Goal: Task Accomplishment & Management: Manage account settings

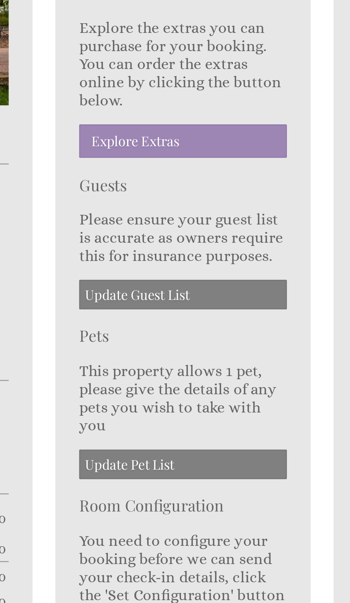
scroll to position [97, 0]
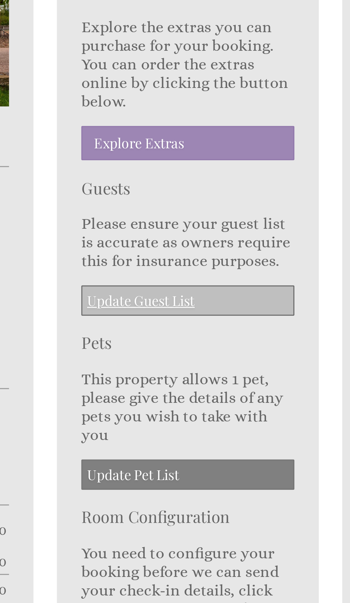
click at [152, 207] on link "Update Guest List" at bounding box center [169, 208] width 78 height 11
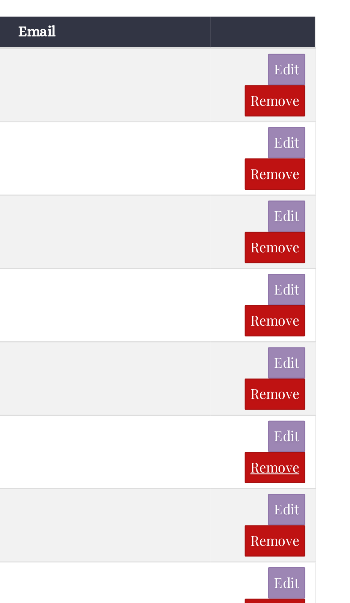
click at [307, 475] on link "Remove" at bounding box center [306, 480] width 22 height 11
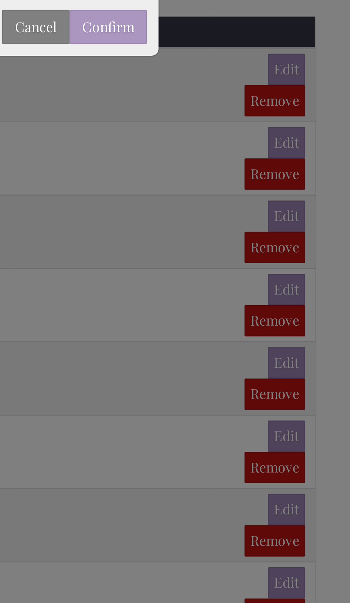
click at [244, 326] on button "Confirm" at bounding box center [246, 320] width 28 height 13
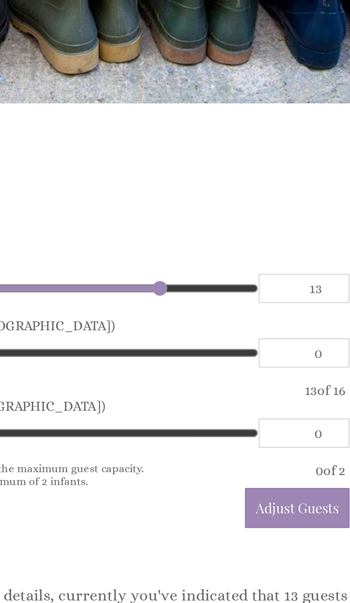
type input "12"
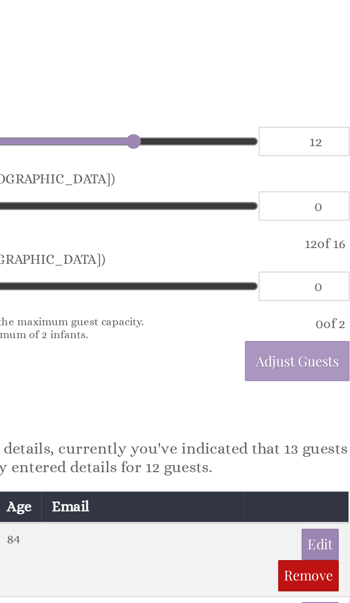
click at [289, 289] on span "Adjust Guests" at bounding box center [302, 287] width 30 height 7
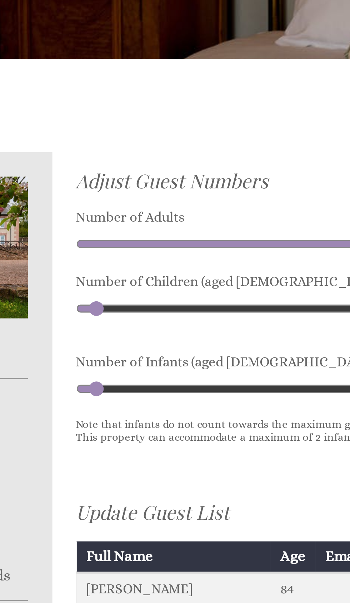
type input "2"
type input "1"
type input "0"
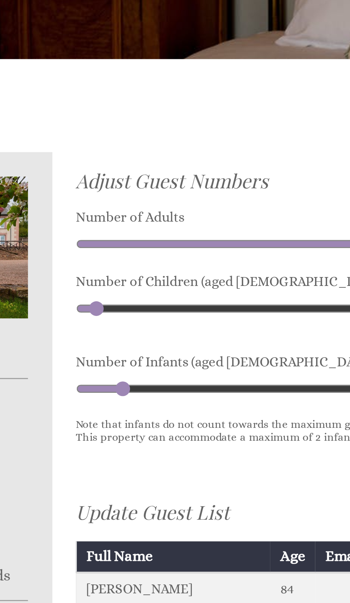
type input "0"
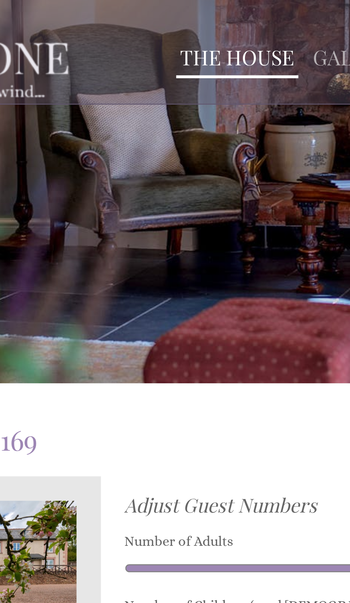
click at [154, 23] on link "The House" at bounding box center [163, 21] width 42 height 10
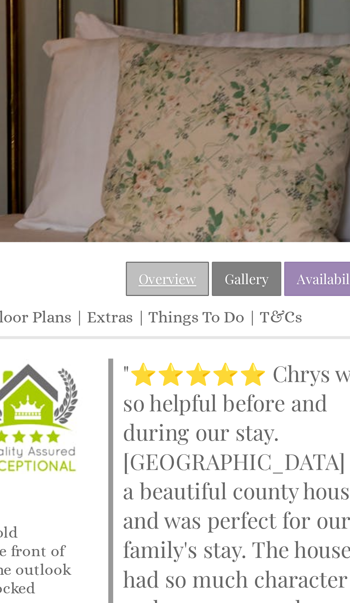
click at [247, 155] on link "Overview" at bounding box center [250, 153] width 30 height 13
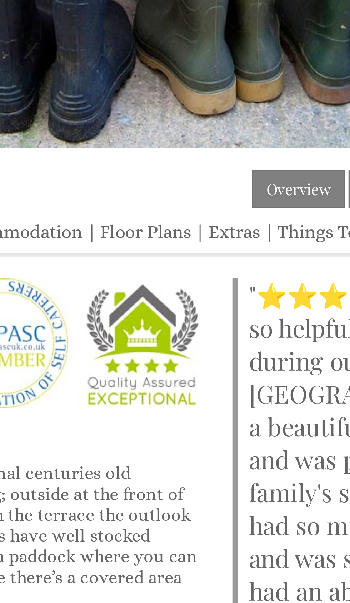
scroll to position [3, 0]
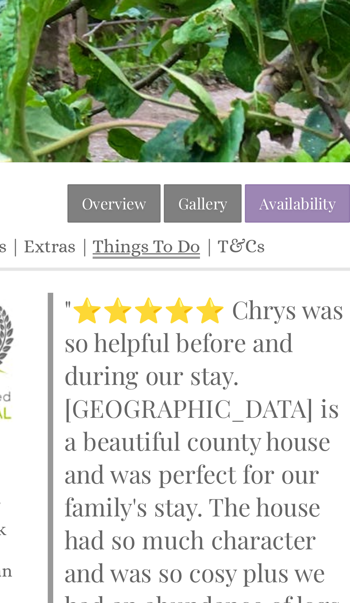
click at [256, 167] on link "Things To Do" at bounding box center [260, 165] width 35 height 8
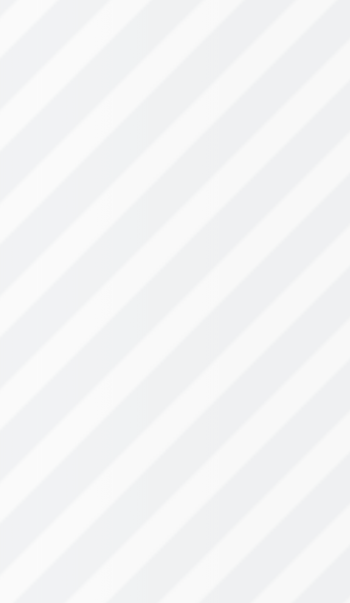
click at [278, 308] on div "© MapTiler © OpenStreetMap contributors" at bounding box center [264, 299] width 125 height 232
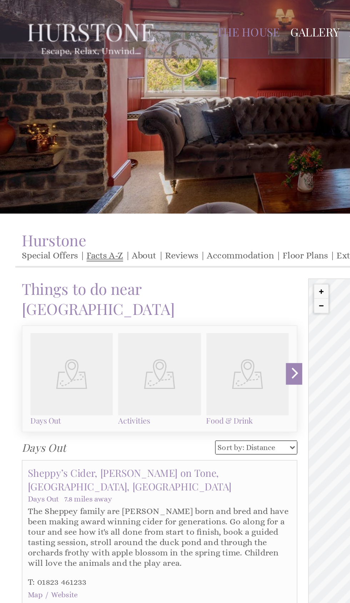
click at [72, 168] on link "Facts A-Z" at bounding box center [69, 168] width 24 height 8
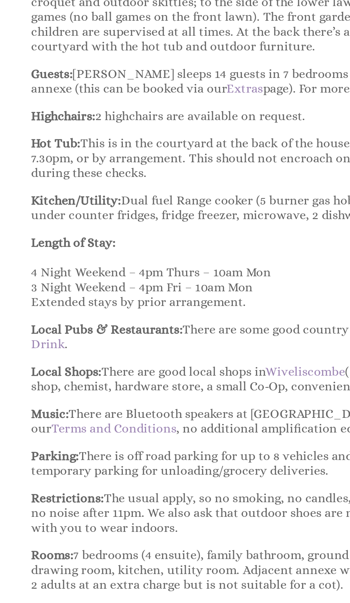
scroll to position [359, 0]
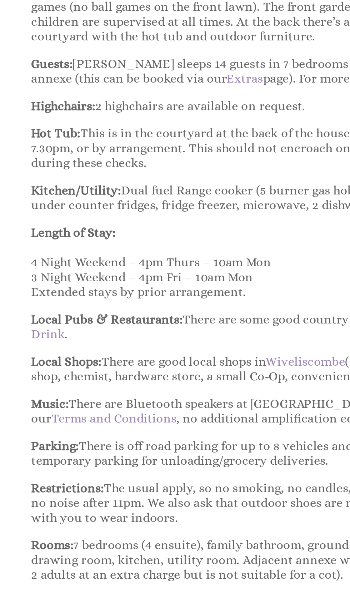
click at [4, 512] on div "Properties Hurstone Overview Gallery Availability Special Offers Facts A-Z Abou…" at bounding box center [175, 242] width 350 height 909
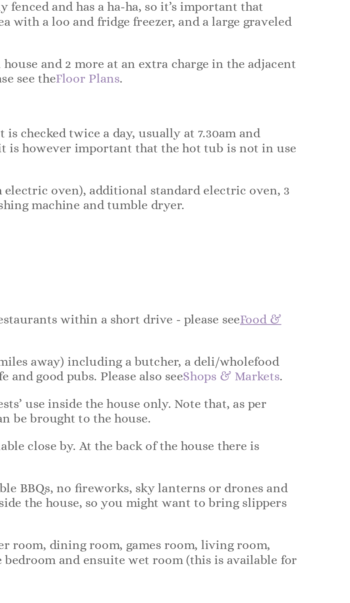
click at [308, 473] on link "Food & Drink" at bounding box center [166, 480] width 304 height 14
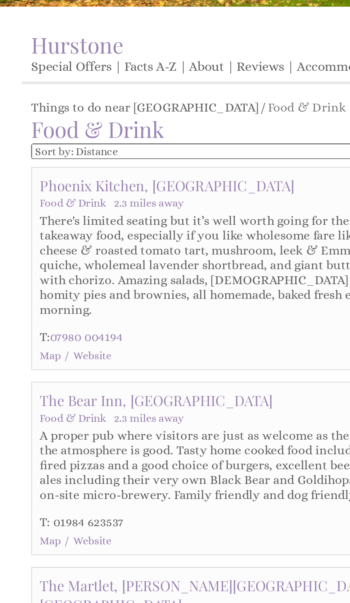
scroll to position [120, 0]
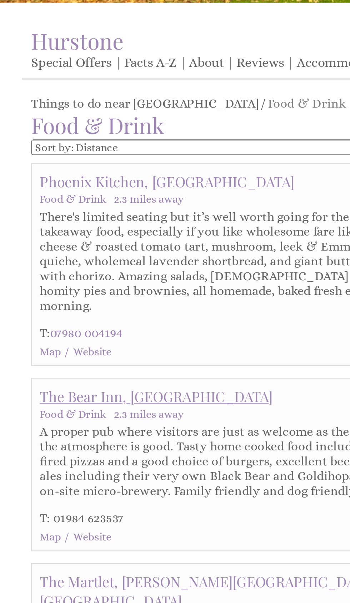
click at [63, 195] on link "The Bear Inn, [GEOGRAPHIC_DATA]" at bounding box center [71, 199] width 106 height 9
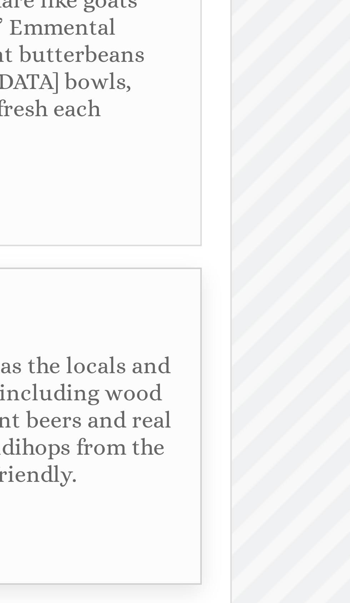
click at [205, 216] on div "© MapTiler © OpenStreetMap contributors The Bear Inn, Wiveliscombe" at bounding box center [264, 178] width 125 height 232
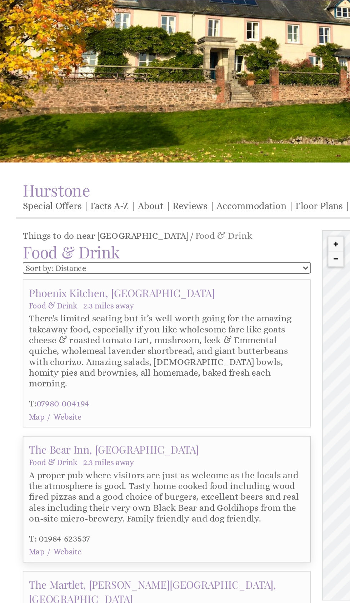
scroll to position [27, 0]
